Goal: Information Seeking & Learning: Learn about a topic

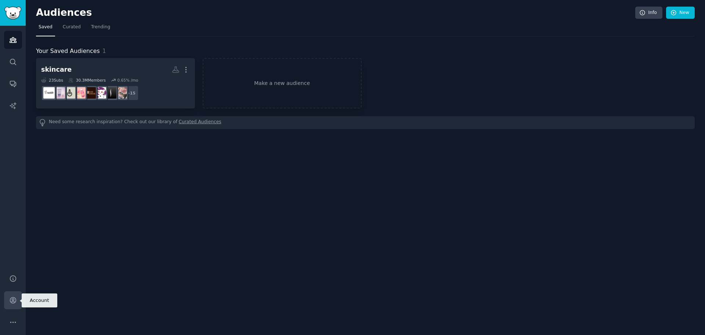
click at [18, 303] on link "Account" at bounding box center [13, 300] width 18 height 18
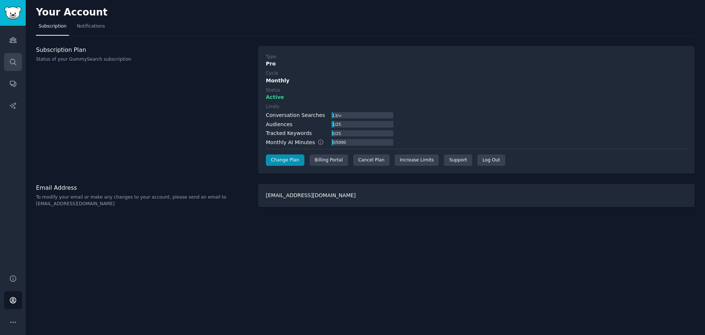
click at [13, 58] on icon "Sidebar" at bounding box center [13, 62] width 8 height 8
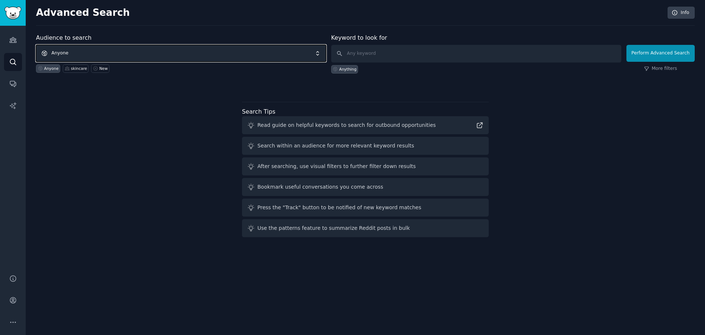
click at [133, 49] on span "Anyone" at bounding box center [181, 53] width 290 height 17
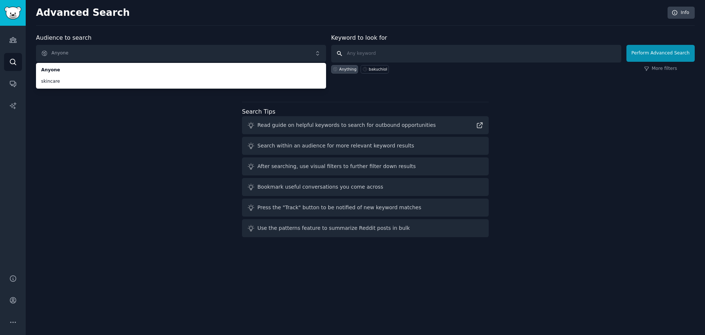
click at [418, 61] on input "text" at bounding box center [476, 54] width 290 height 18
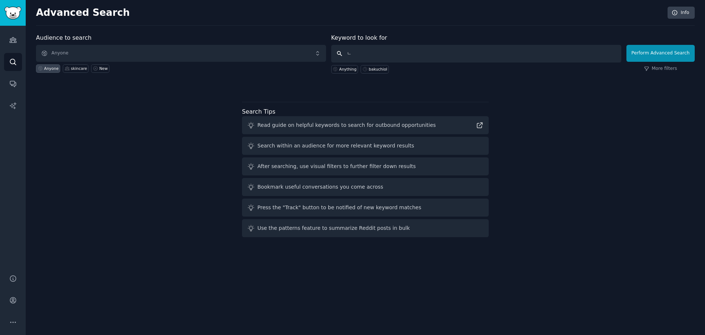
type input "ㄴ"
click at [357, 57] on input "text" at bounding box center [476, 54] width 290 height 18
paste input "Strawberryskin"
type input "Strawberryskin"
click button "Perform Advanced Search" at bounding box center [661, 53] width 68 height 17
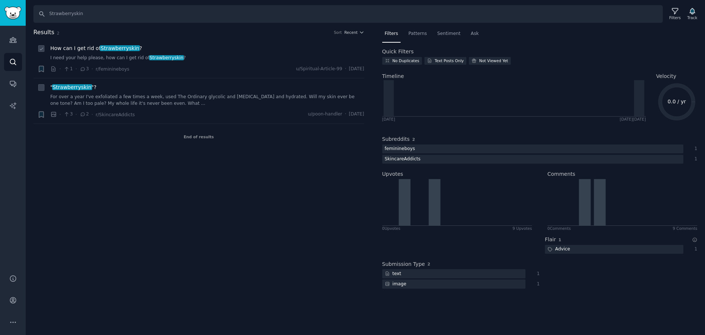
click at [128, 57] on link "I need your help please, how can I get rid of Strawberryskin ?" at bounding box center [207, 58] width 314 height 7
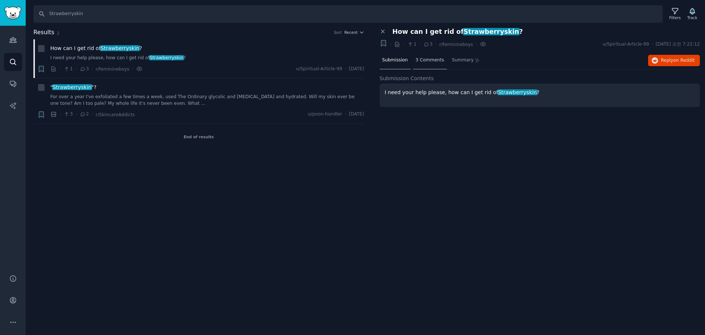
click at [434, 59] on span "3 Comments" at bounding box center [430, 60] width 29 height 7
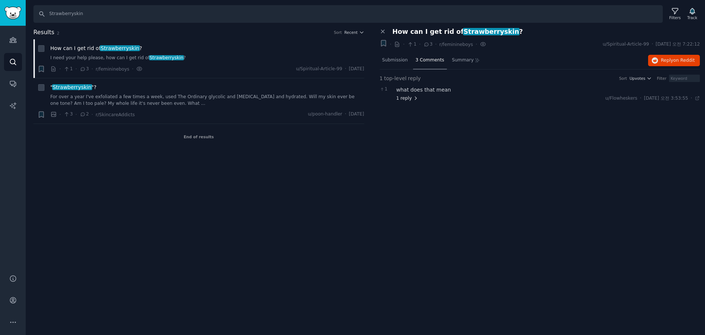
click at [411, 98] on span "1 reply" at bounding box center [407, 98] width 22 height 7
click at [678, 65] on button "Reply on Reddit" at bounding box center [674, 61] width 52 height 12
click at [451, 193] on div "Search Strawberryskin Filters Track Results 2 Sort Recent + How can I get rid o…" at bounding box center [365, 167] width 679 height 335
click at [12, 42] on icon "Sidebar" at bounding box center [13, 40] width 8 height 8
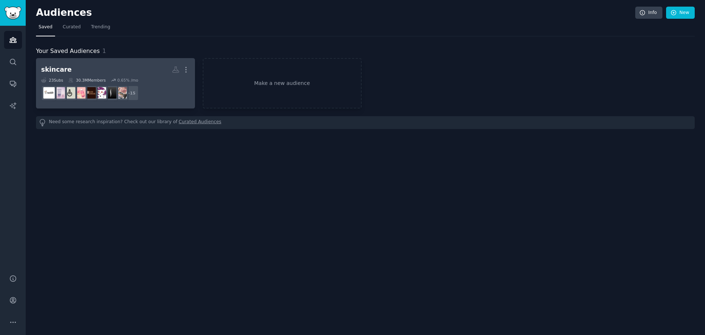
click at [151, 73] on h2 "skincare More" at bounding box center [115, 69] width 149 height 13
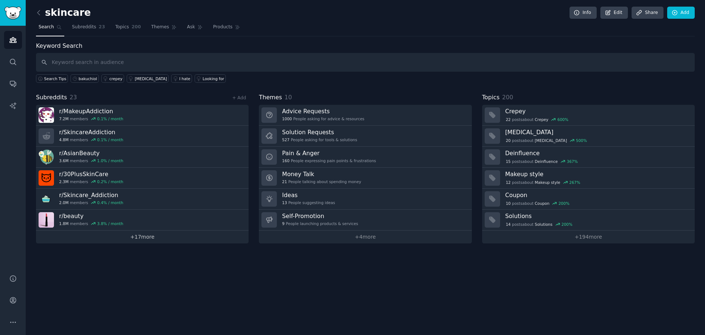
click at [157, 243] on link "+ 17 more" at bounding box center [142, 236] width 213 height 13
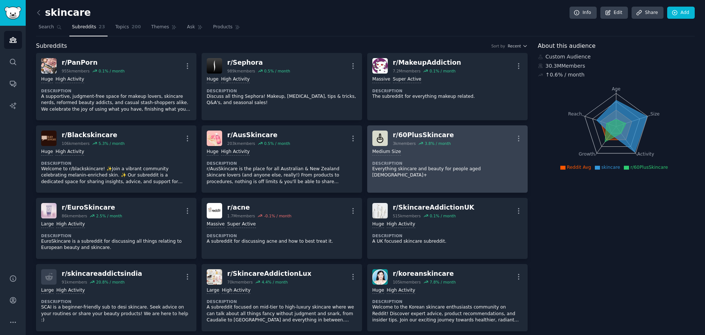
click at [432, 137] on div "r/ 60PlusSkincare" at bounding box center [423, 134] width 61 height 9
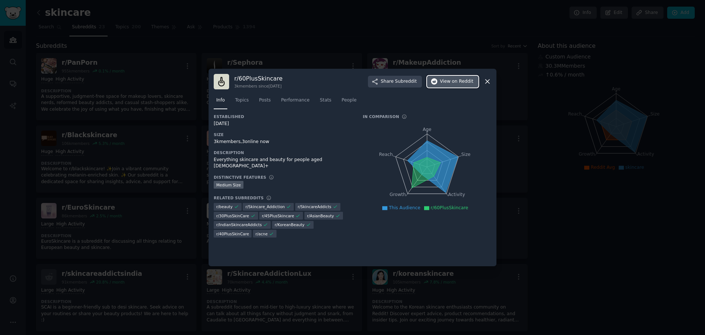
click at [442, 79] on span "View on Reddit" at bounding box center [456, 81] width 33 height 7
click at [487, 85] on icon at bounding box center [488, 81] width 8 height 8
